Goal: Navigation & Orientation: Find specific page/section

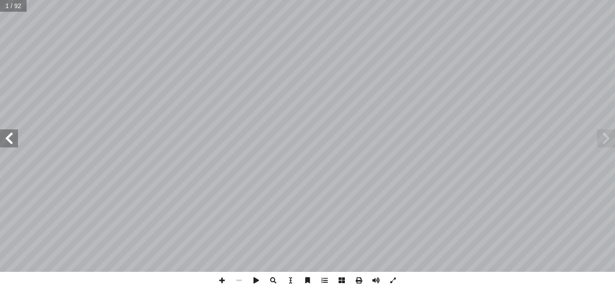
click at [8, 135] on span at bounding box center [9, 138] width 18 height 18
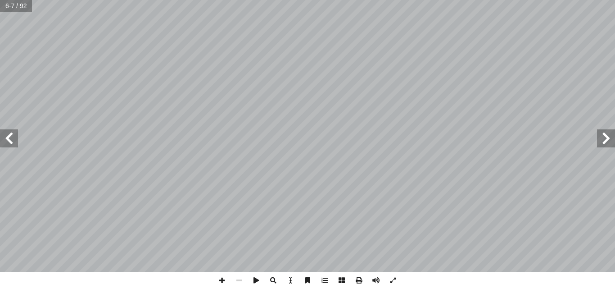
click at [8, 135] on span at bounding box center [9, 138] width 18 height 18
click at [218, 279] on span at bounding box center [221, 280] width 17 height 17
click at [220, 279] on span at bounding box center [221, 280] width 17 height 17
